Goal: Information Seeking & Learning: Find specific fact

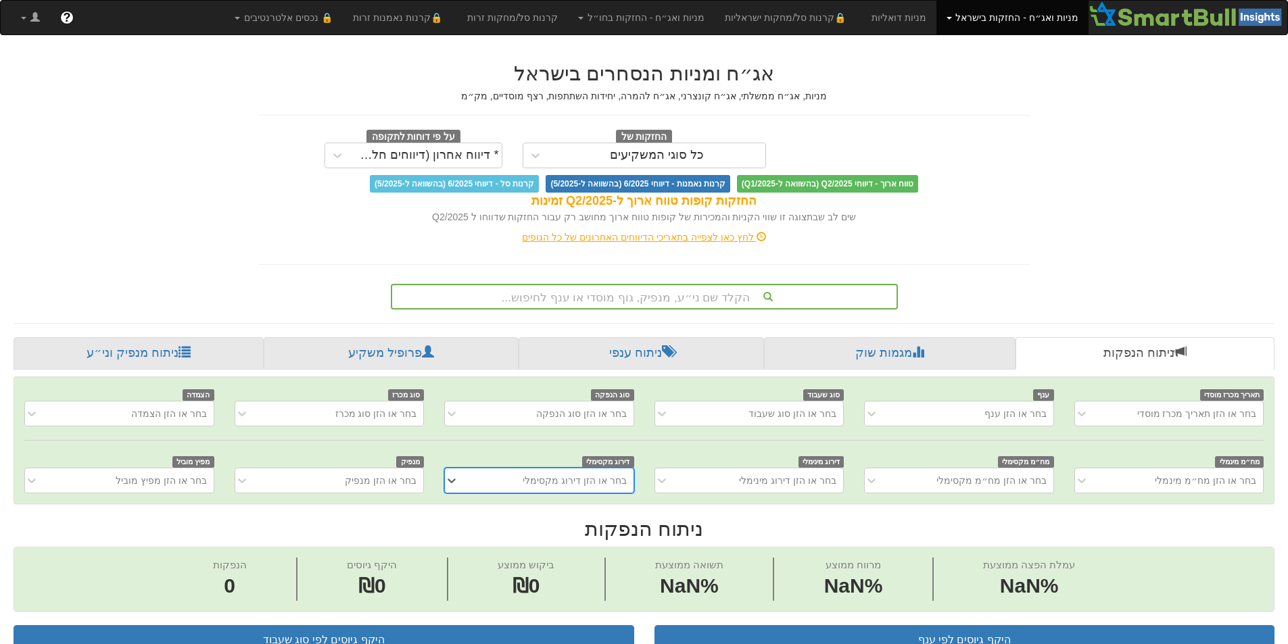
scroll to position [0, 10]
click at [658, 279] on div "הקלד שם ני״ע, מנפיק, גוף מוסדי או ענף לחיפוש..." at bounding box center [644, 294] width 527 height 31
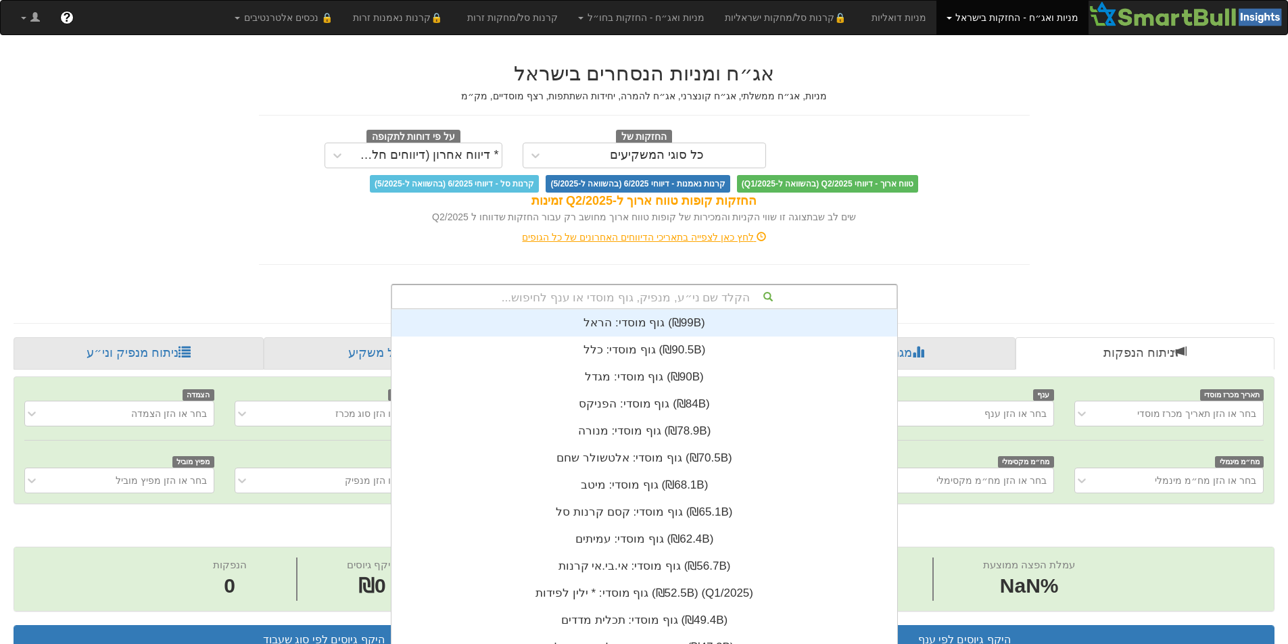
click at [654, 295] on div "הקלד שם ני״ע, מנפיק, גוף מוסדי או ענף לחיפוש..." at bounding box center [644, 296] width 504 height 23
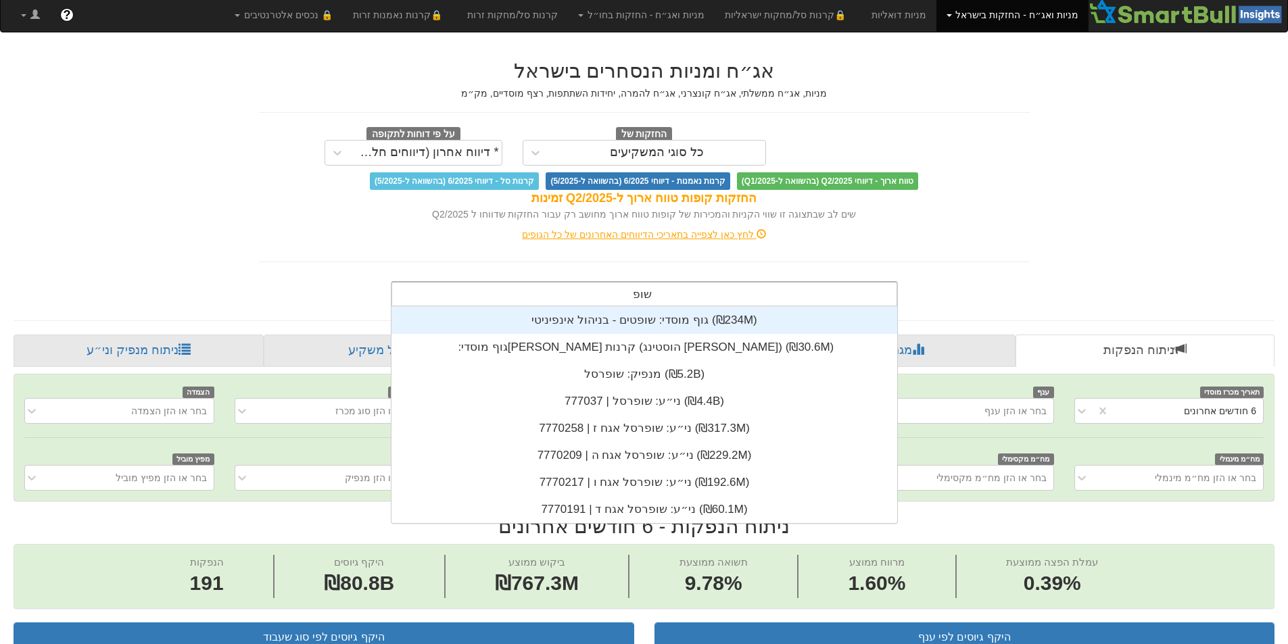
scroll to position [162, 0]
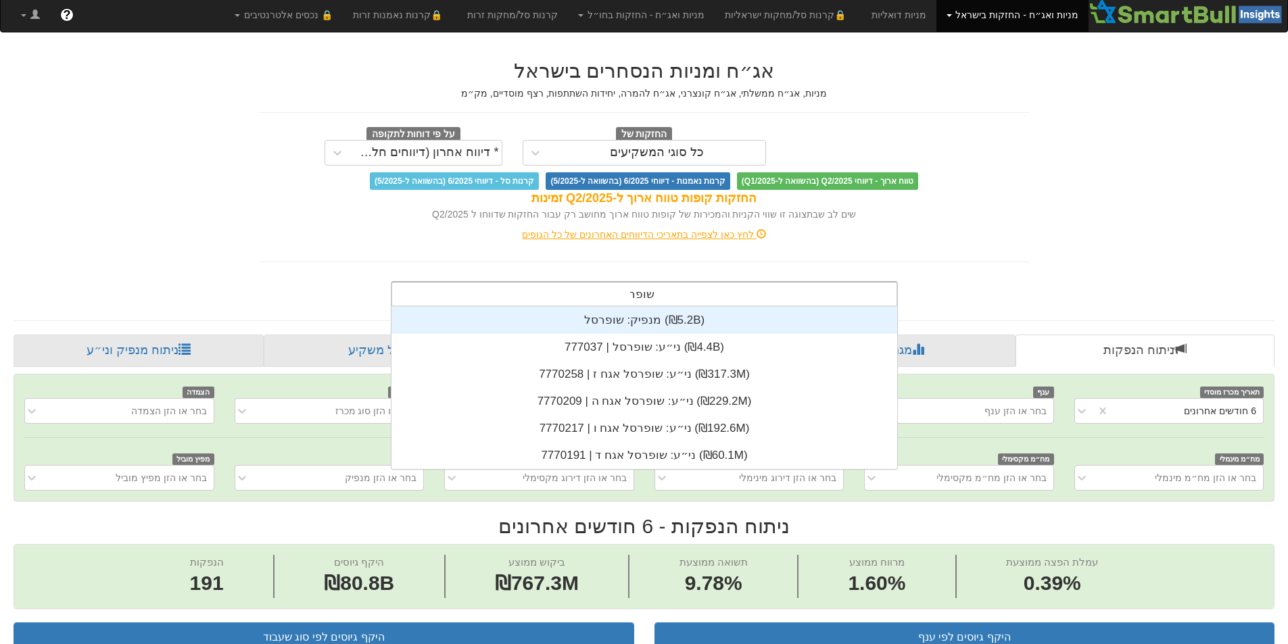
type input "שופרס"
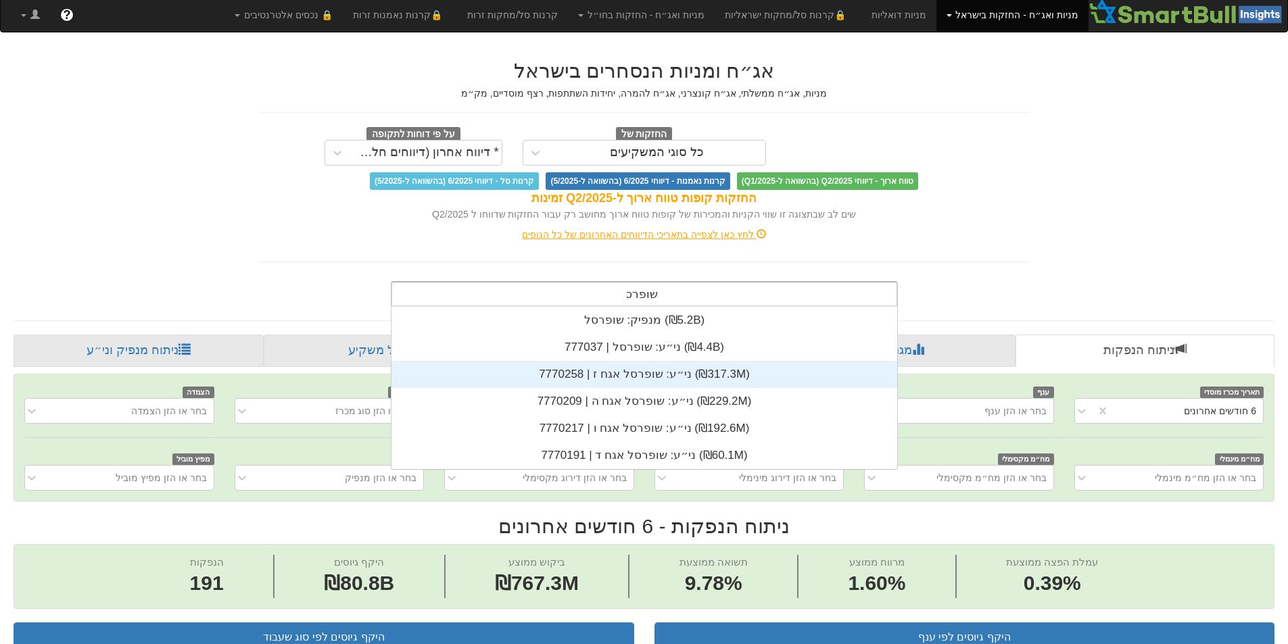
click at [645, 374] on div "ני״ע: ‏שופרסל אגח ז | 7770258 ‎(₪317.3M)‎" at bounding box center [644, 374] width 506 height 27
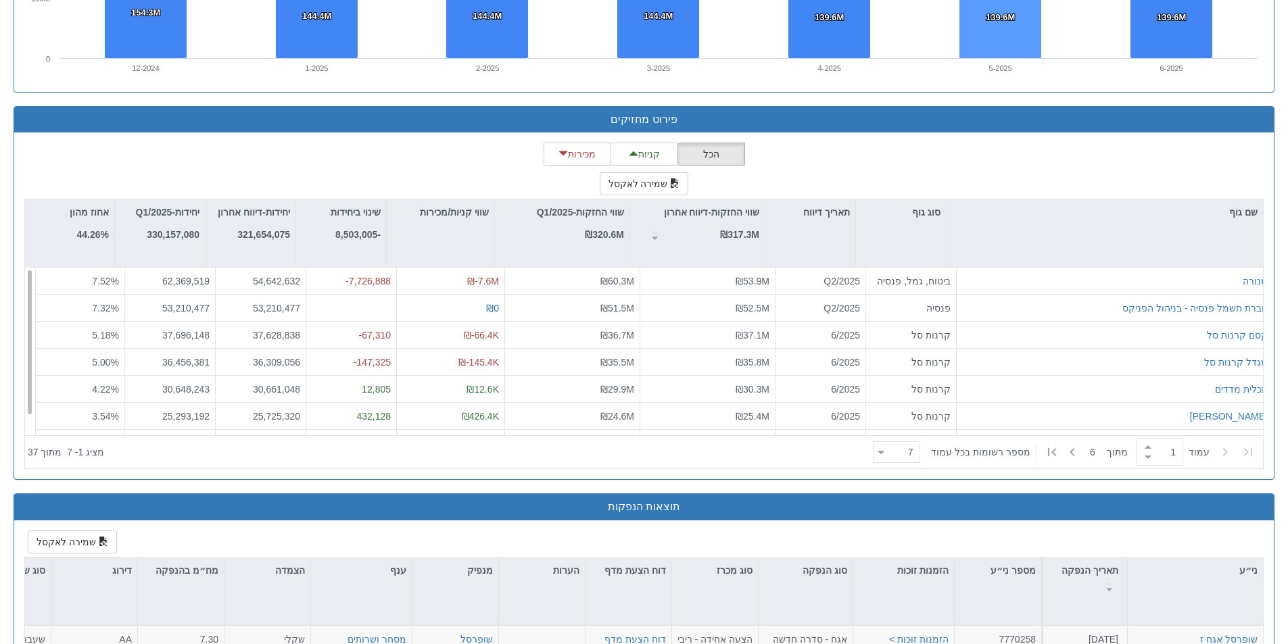
scroll to position [1284, 0]
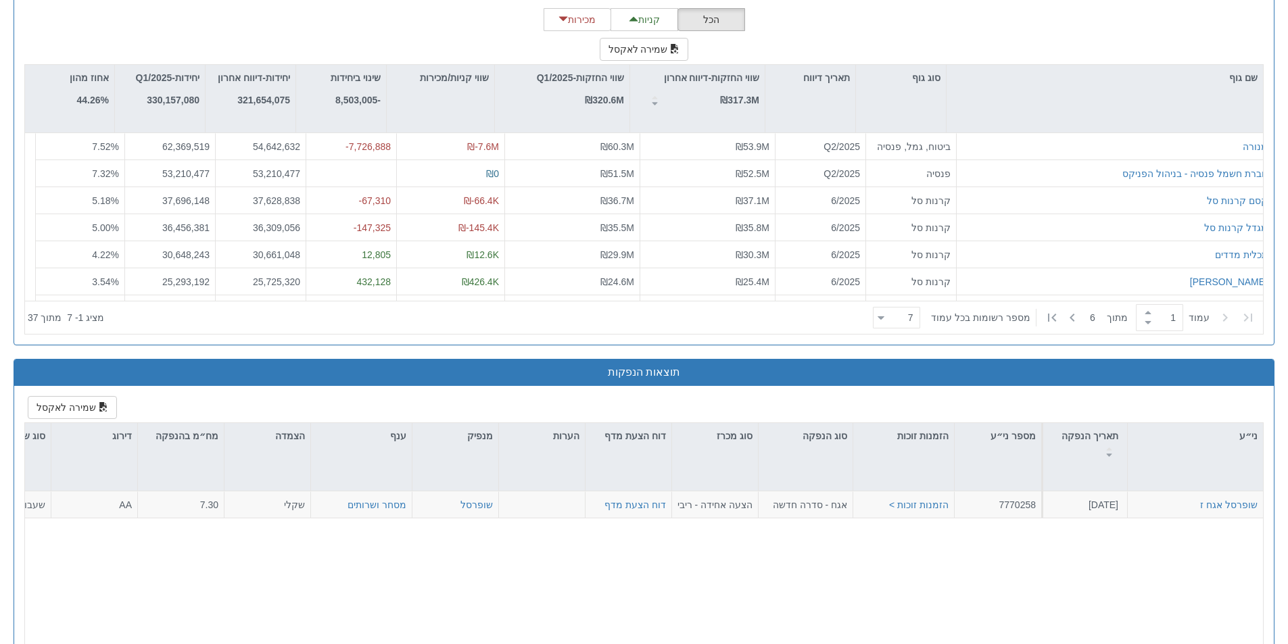
click at [889, 306] on div "‏עמוד 1 ‏ מתוך 6 ‏מספר רשומות בכל עמוד 7 7" at bounding box center [1063, 318] width 393 height 30
click at [884, 315] on div at bounding box center [880, 318] width 7 height 18
click at [912, 367] on div "10" at bounding box center [904, 364] width 47 height 22
type input "10"
click at [793, 325] on div at bounding box center [489, 318] width 758 height 30
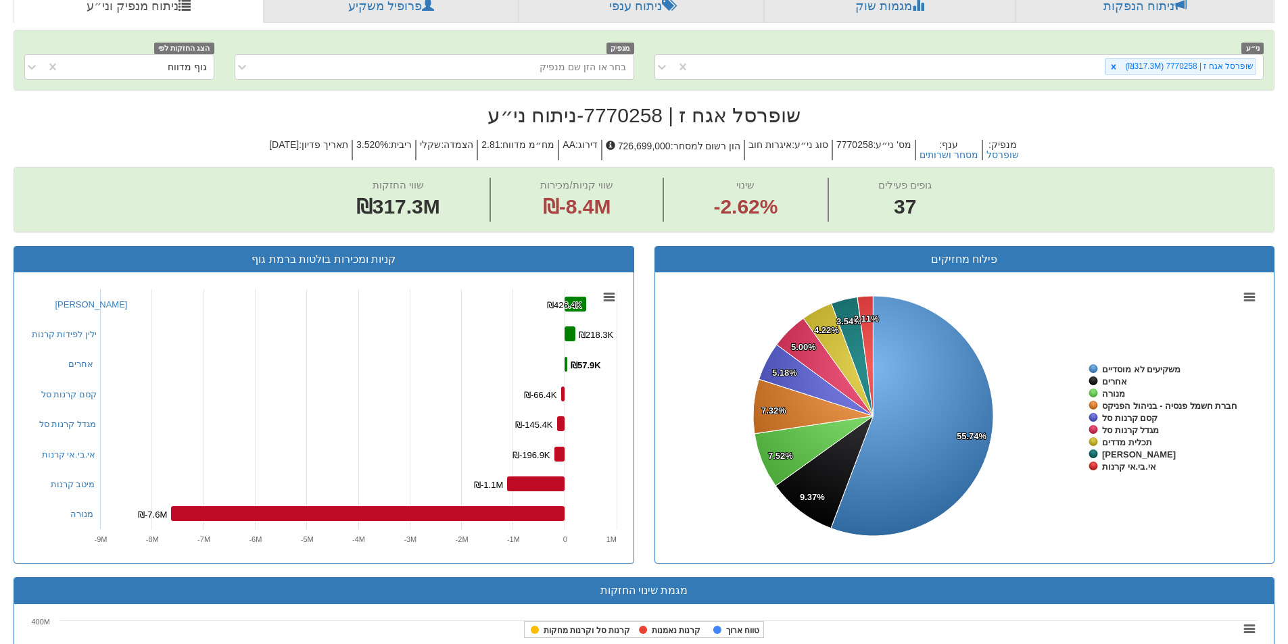
scroll to position [0, 0]
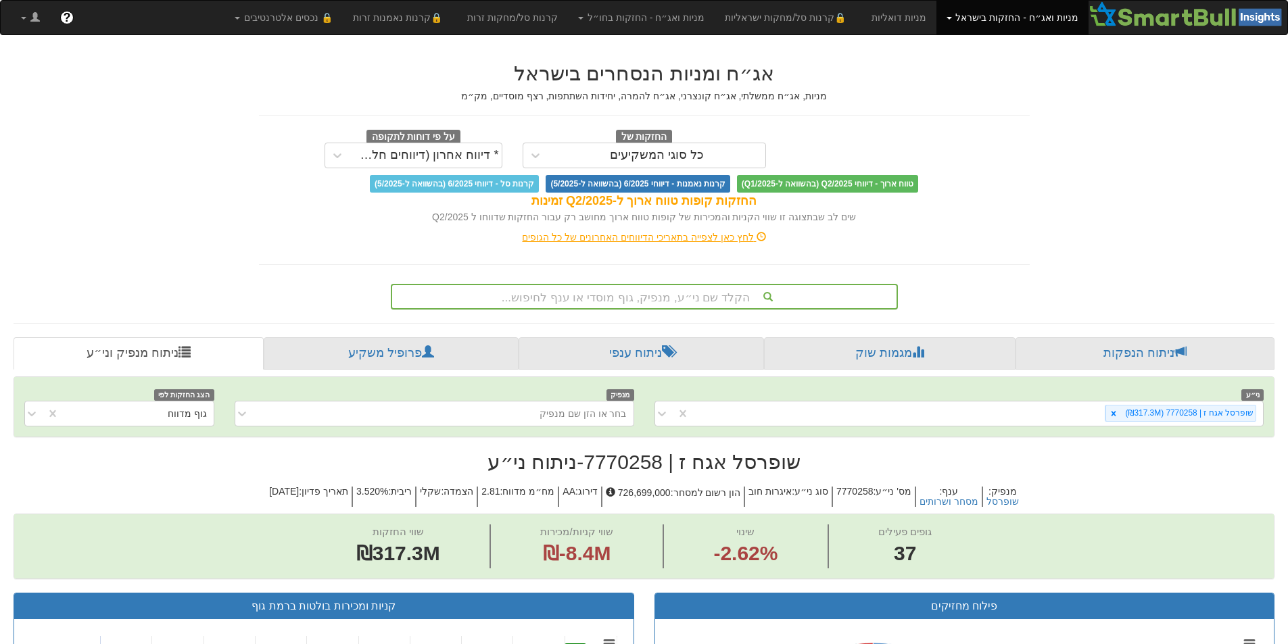
click at [655, 298] on div "הקלד שם ני״ע, מנפיק, גוף מוסדי או ענף לחיפוש..." at bounding box center [644, 296] width 504 height 23
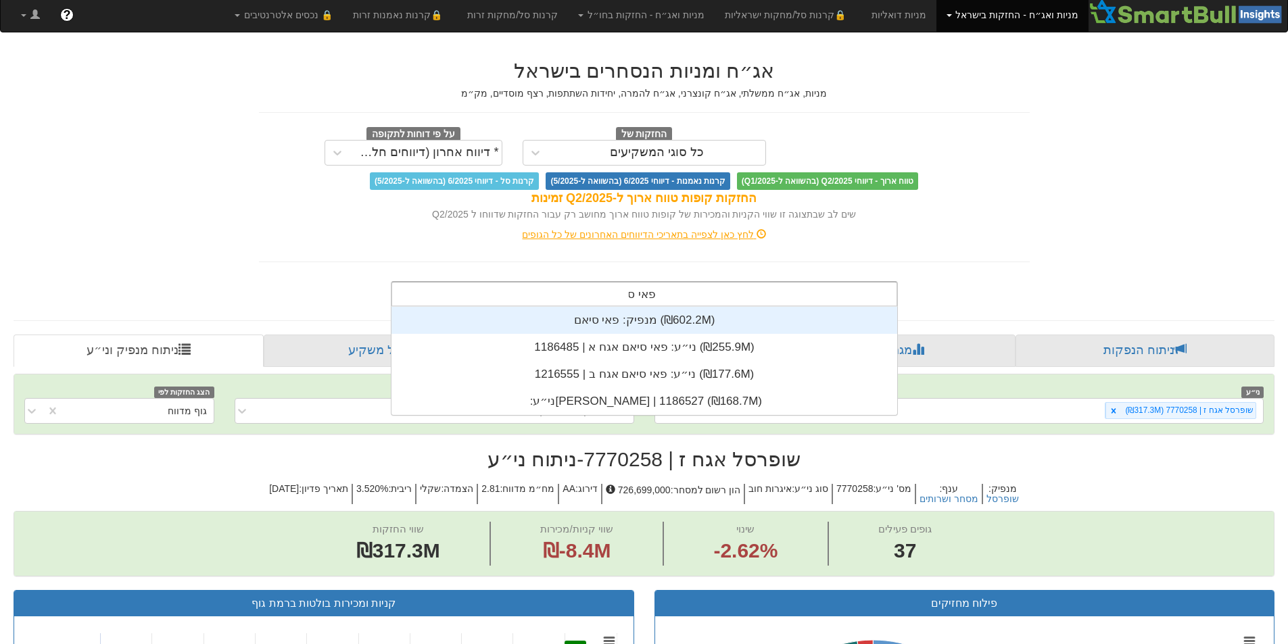
scroll to position [108, 0]
type input "[PERSON_NAME]"
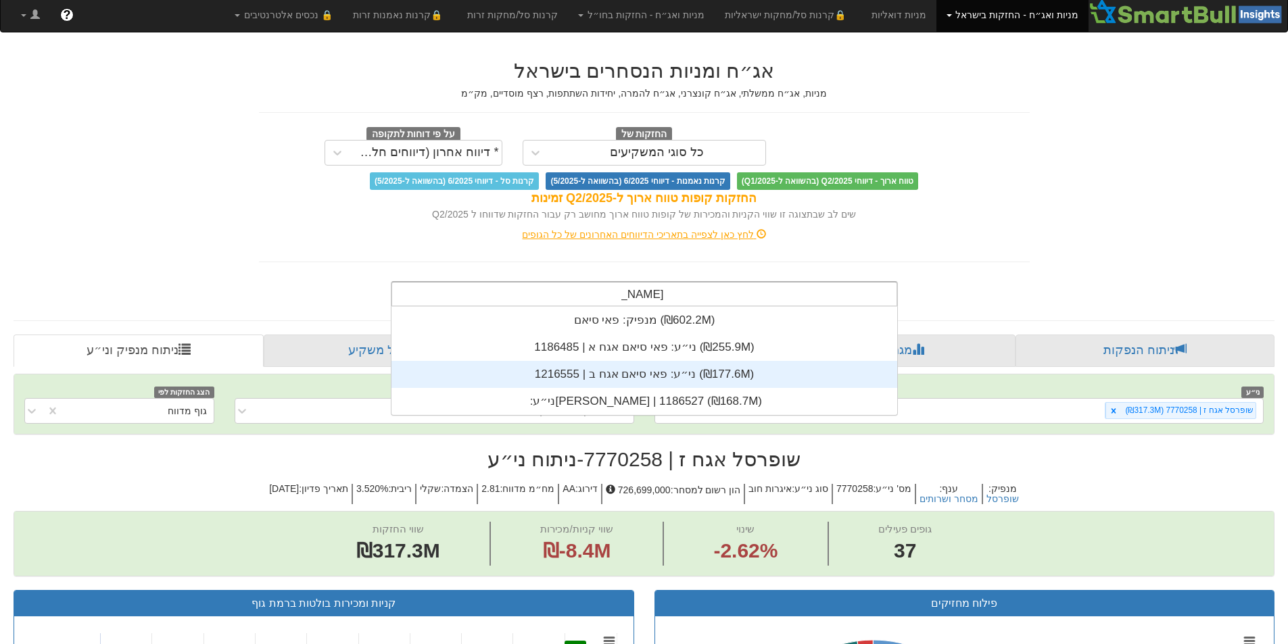
click at [642, 366] on div "ני״ע: ‏פאי סיאם אגח ב | 1216555 ‎(₪177.6M)‎" at bounding box center [644, 374] width 506 height 27
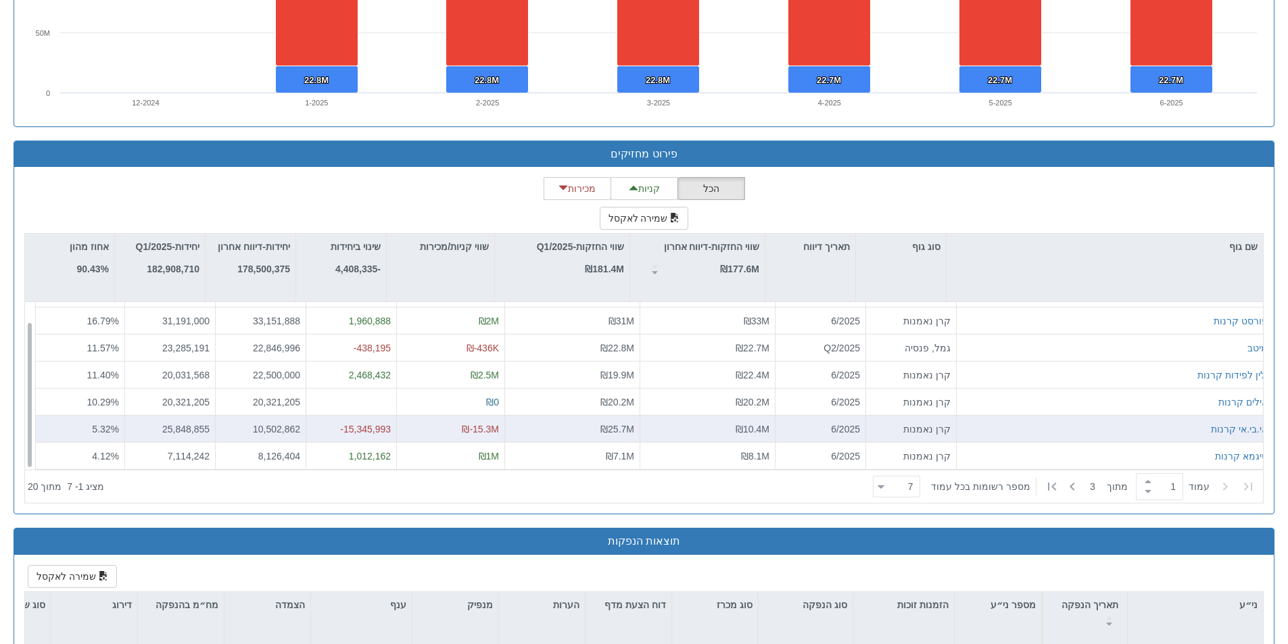
scroll to position [1149, 0]
